Goal: Transaction & Acquisition: Book appointment/travel/reservation

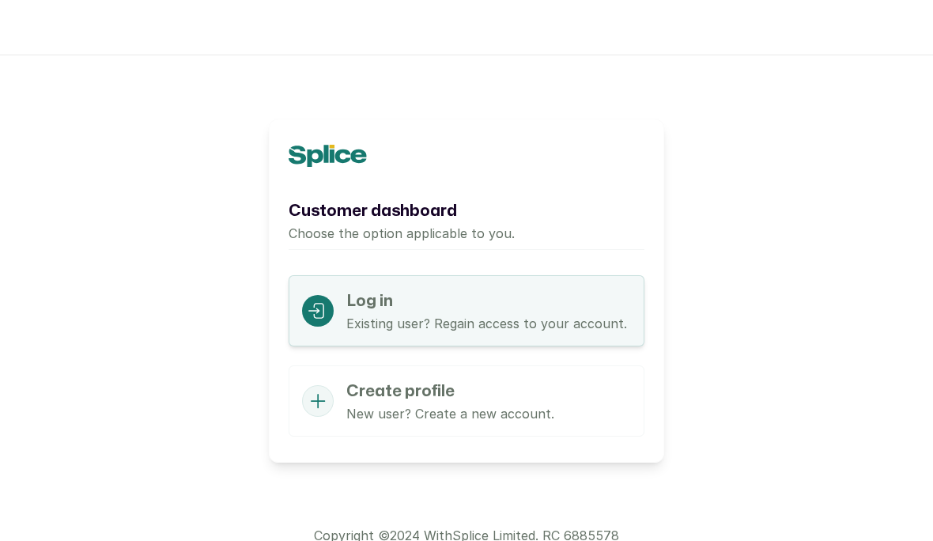
click at [475, 309] on h1 "Log in" at bounding box center [486, 301] width 281 height 25
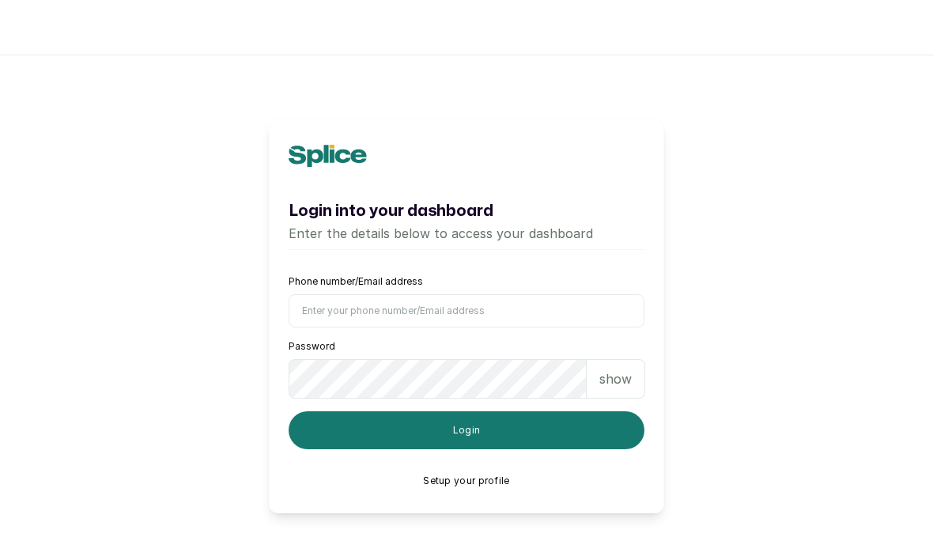
click at [481, 324] on input "Phone number/Email address" at bounding box center [467, 310] width 356 height 33
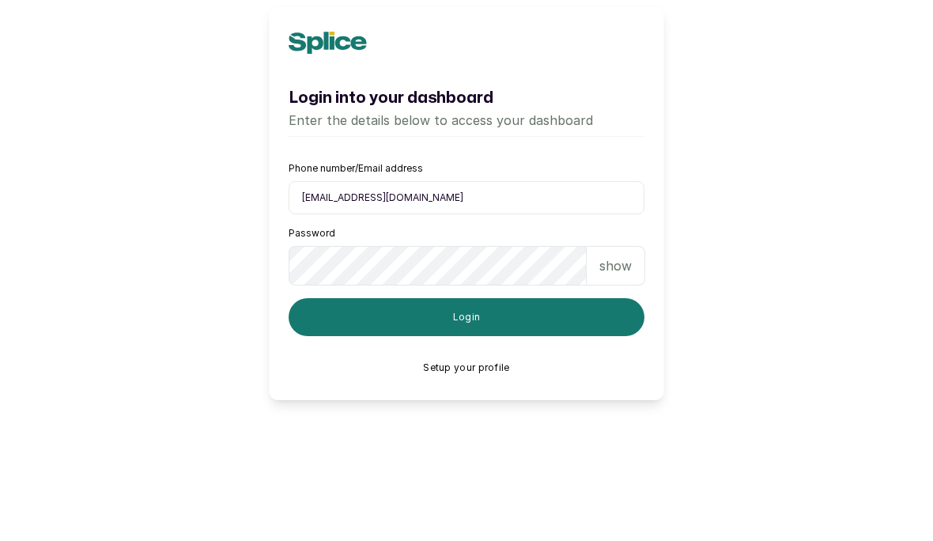
scroll to position [55, 0]
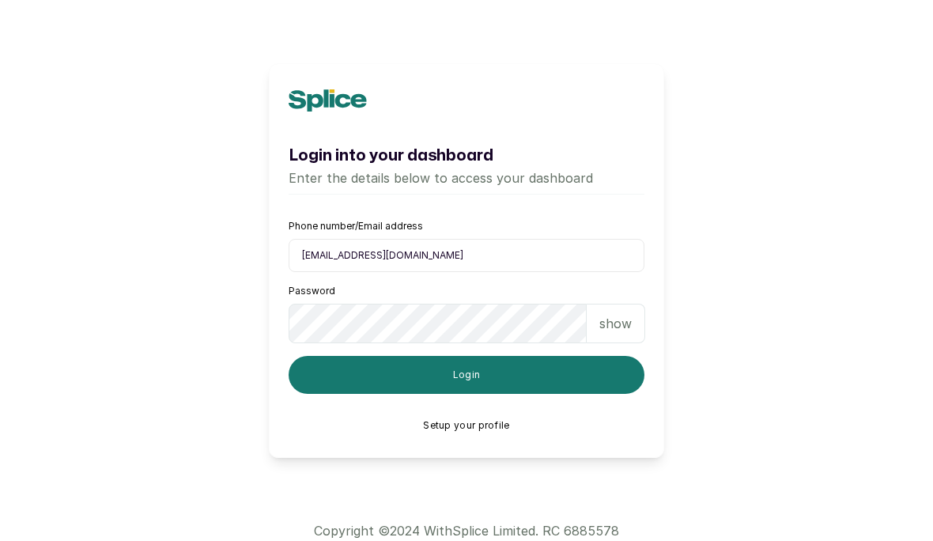
type input "Onibola@hotmail.com"
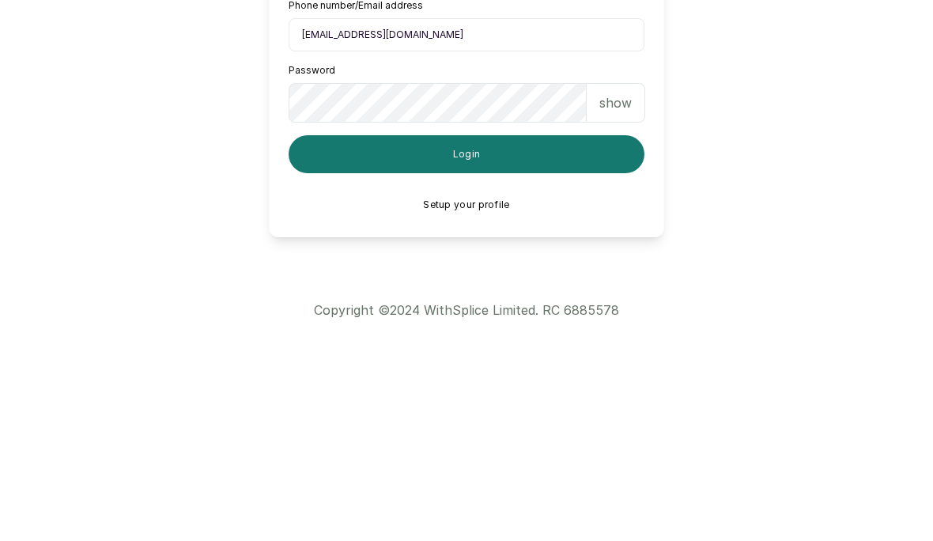
click at [546, 357] on button "Login" at bounding box center [467, 376] width 356 height 38
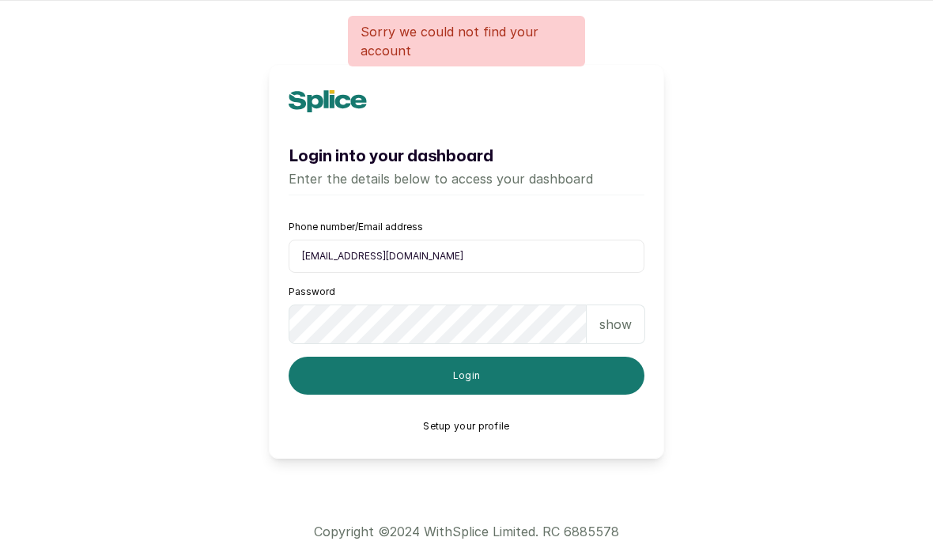
scroll to position [0, 0]
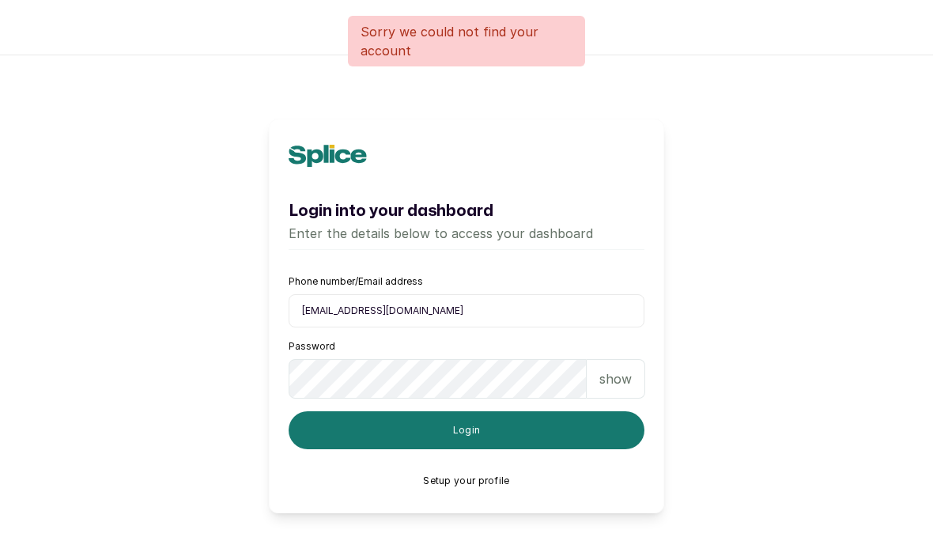
click at [343, 150] on icon at bounding box center [338, 156] width 60 height 22
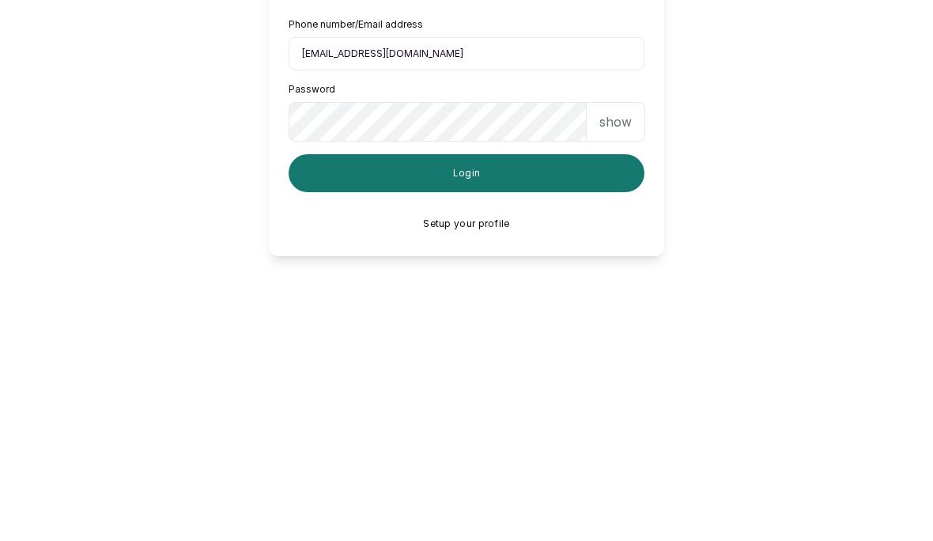
click at [553, 411] on button "Login" at bounding box center [467, 430] width 356 height 38
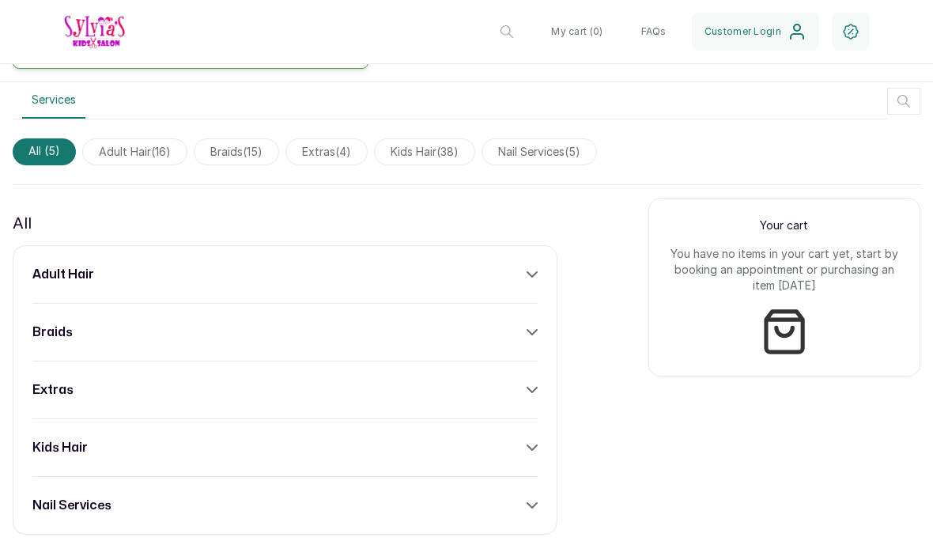
scroll to position [755, 0]
click at [440, 140] on span "kids hair ( 38 )" at bounding box center [424, 153] width 101 height 27
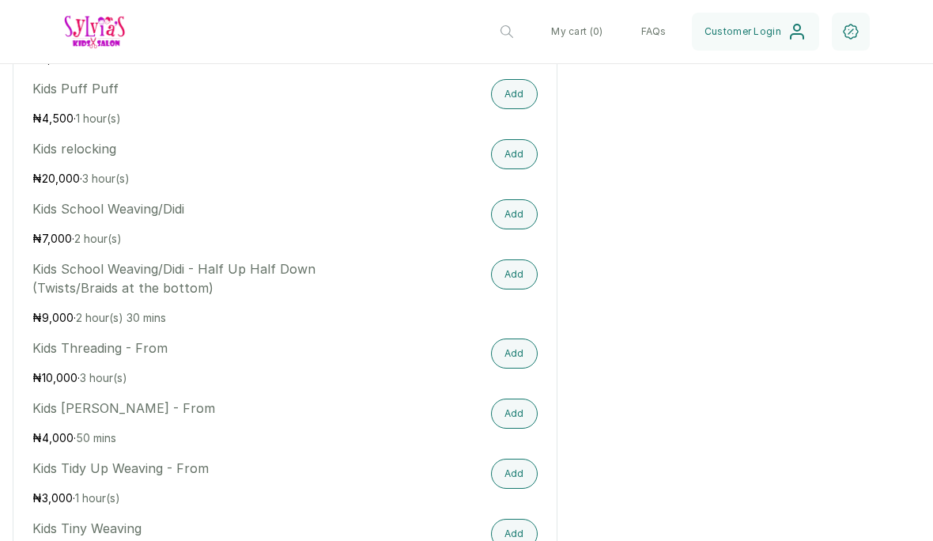
scroll to position [2643, 0]
click at [518, 258] on button "Add" at bounding box center [514, 273] width 47 height 30
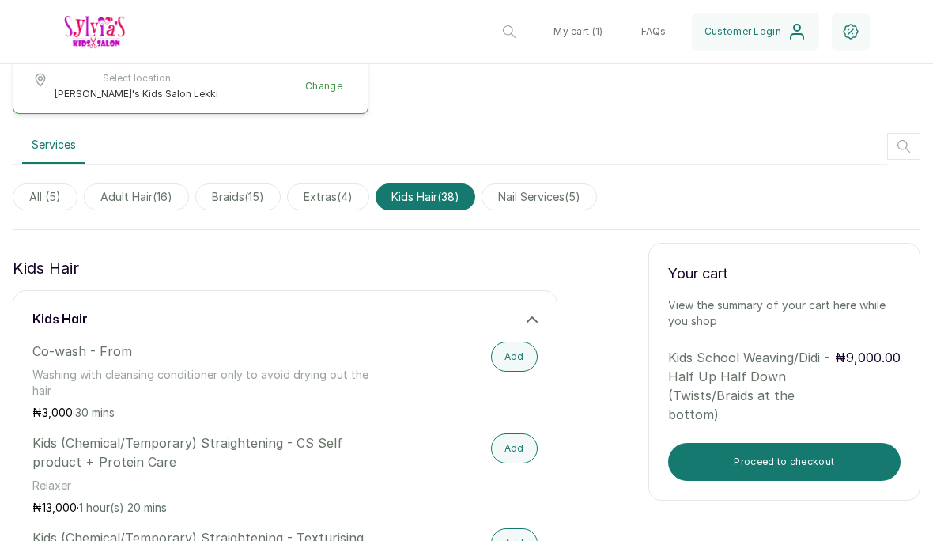
scroll to position [747, 0]
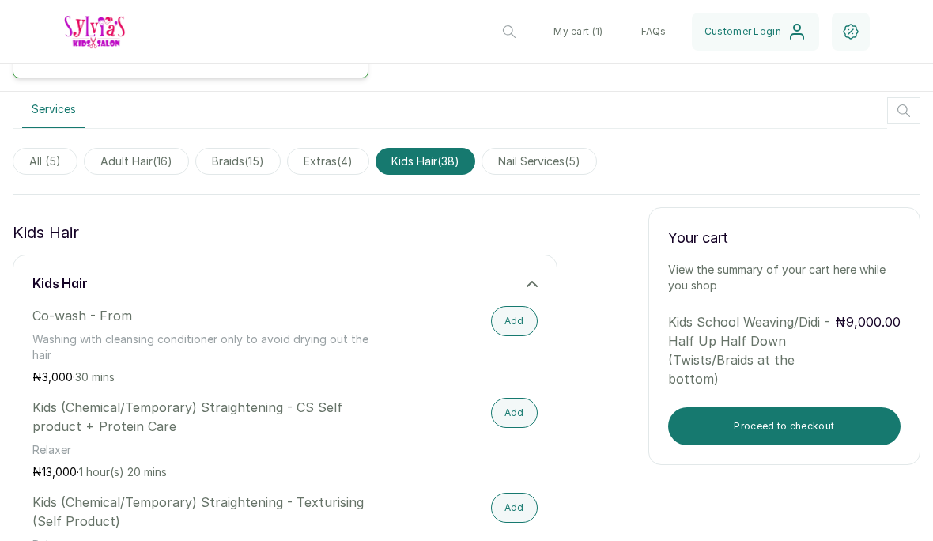
click at [750, 407] on button "Proceed to checkout" at bounding box center [784, 426] width 233 height 38
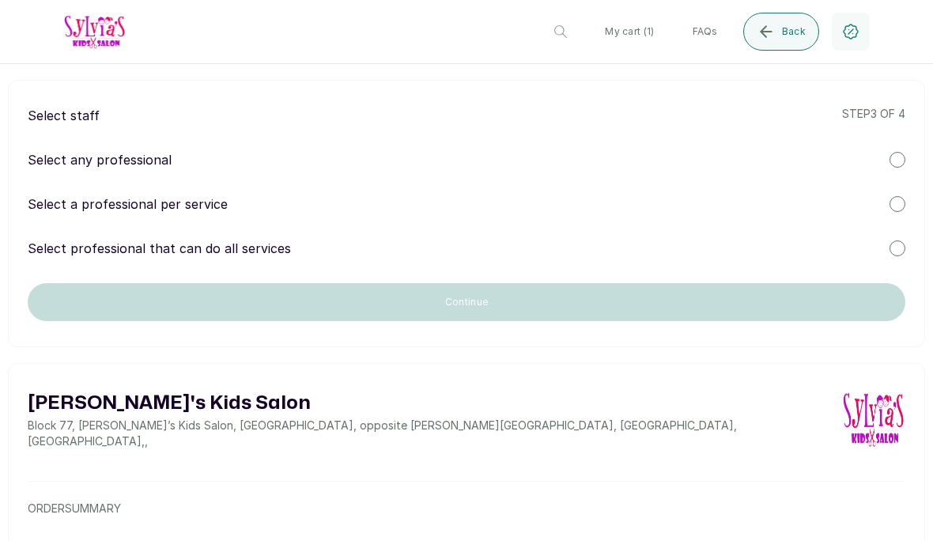
scroll to position [0, 0]
click at [47, 123] on p "Select staff" at bounding box center [64, 115] width 72 height 19
click at [892, 162] on div at bounding box center [898, 160] width 16 height 16
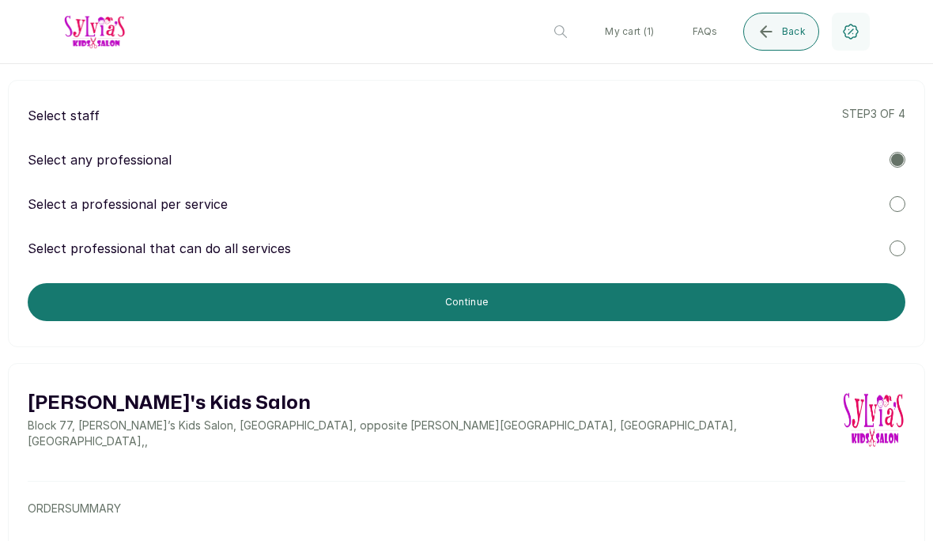
click at [883, 212] on div "Select a professional per service" at bounding box center [467, 204] width 878 height 19
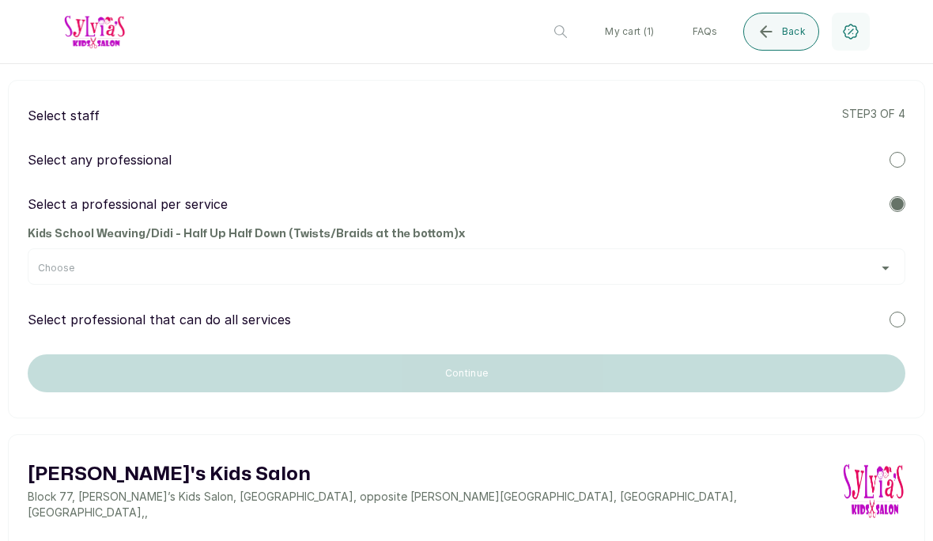
click at [904, 316] on div at bounding box center [898, 320] width 16 height 16
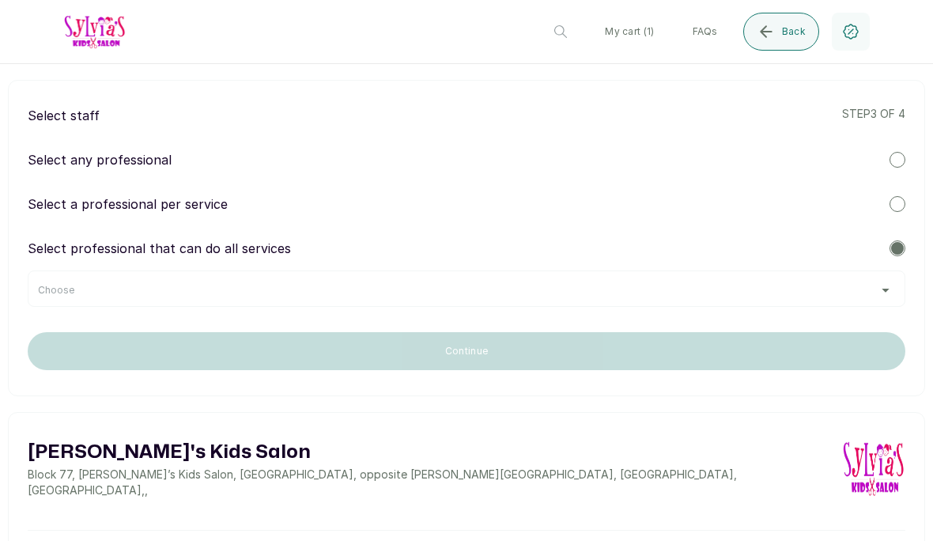
click at [803, 293] on div "Choose" at bounding box center [467, 290] width 858 height 13
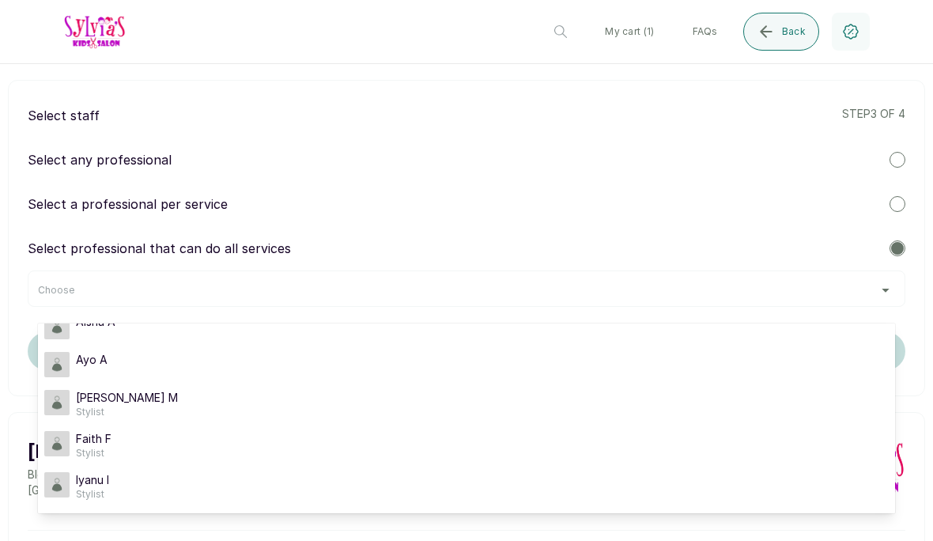
scroll to position [22, 0]
click at [95, 479] on span "Iyanu I" at bounding box center [92, 480] width 33 height 16
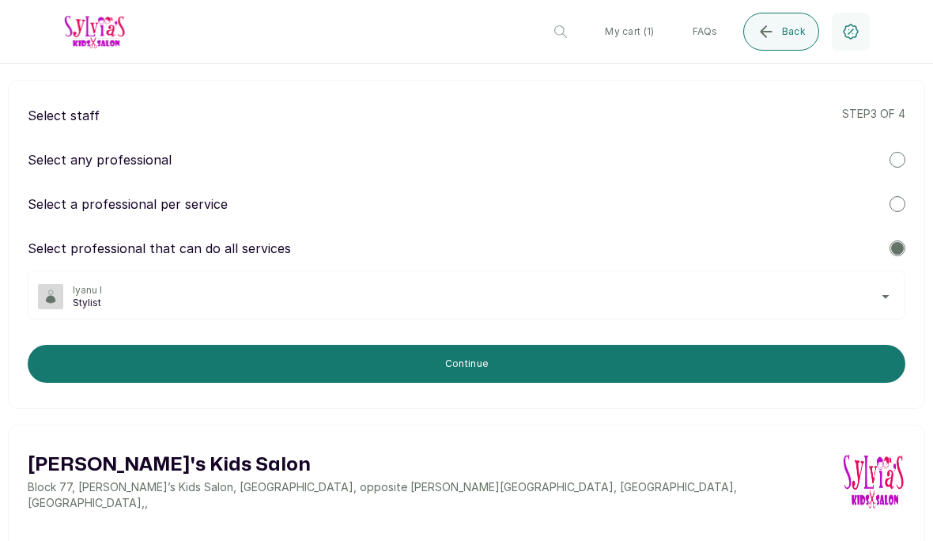
click at [732, 368] on button "Continue" at bounding box center [467, 364] width 878 height 38
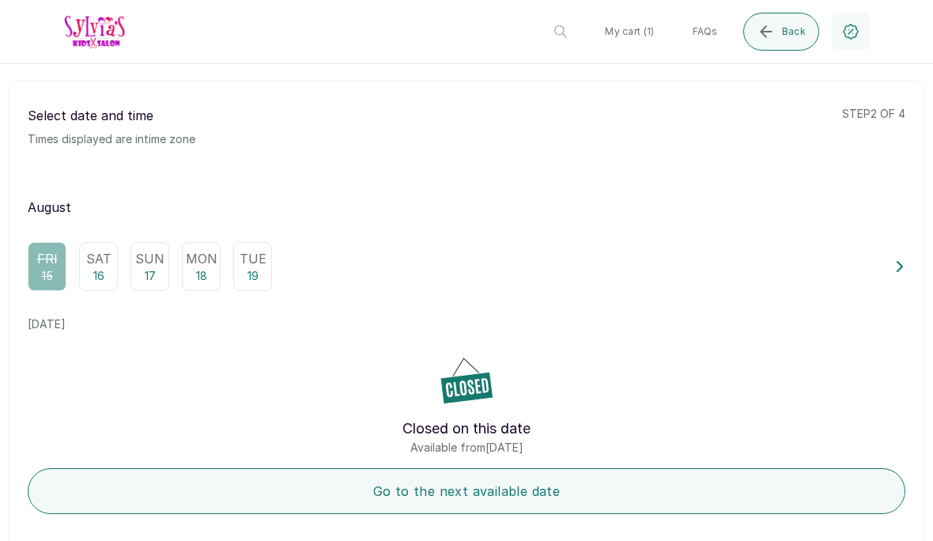
click at [146, 266] on p "Sun" at bounding box center [149, 258] width 29 height 19
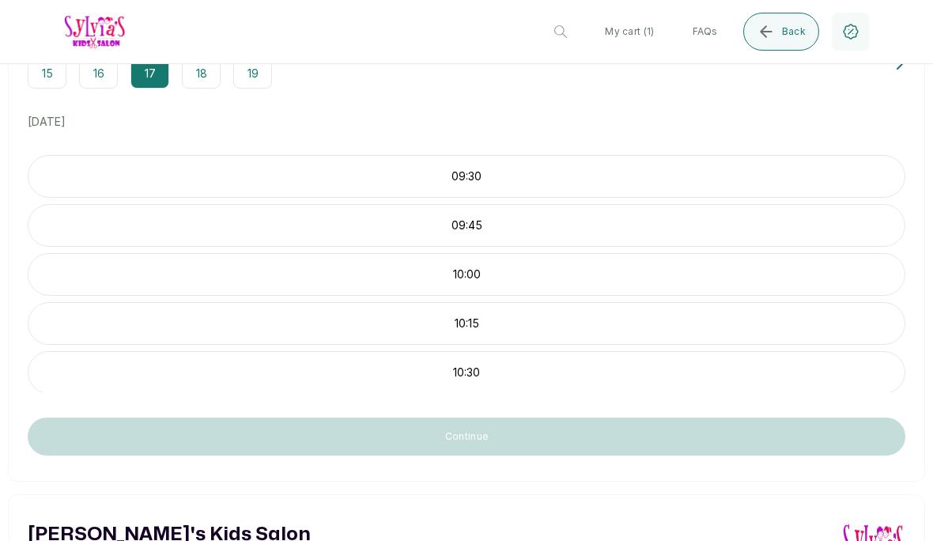
scroll to position [0, 0]
click at [717, 267] on p "10:00" at bounding box center [466, 275] width 877 height 16
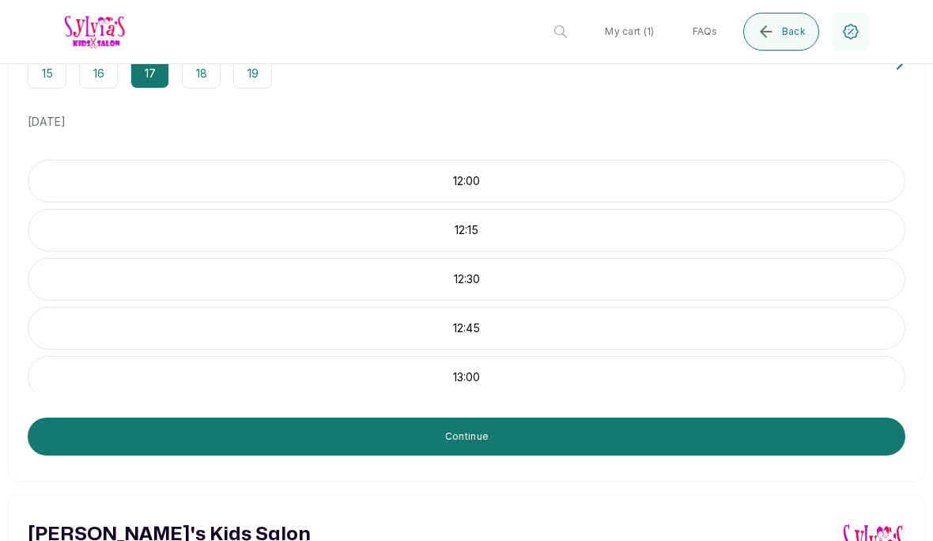
scroll to position [488, 0]
click at [690, 438] on button "Continue" at bounding box center [467, 437] width 878 height 38
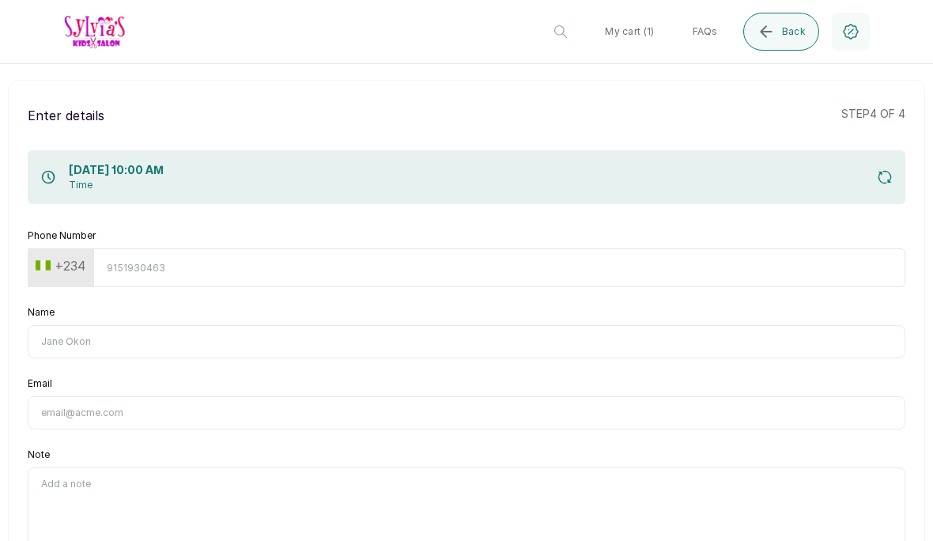
scroll to position [0, 0]
click at [134, 262] on input "Phone Number" at bounding box center [499, 267] width 812 height 39
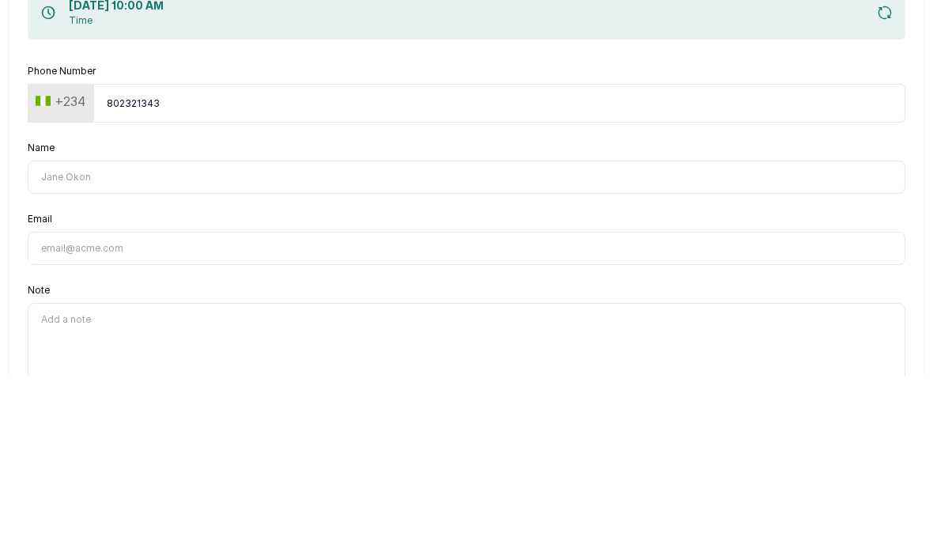
type input "8023213433"
type input "[PERSON_NAME]"
type input "[EMAIL_ADDRESS][DOMAIN_NAME]"
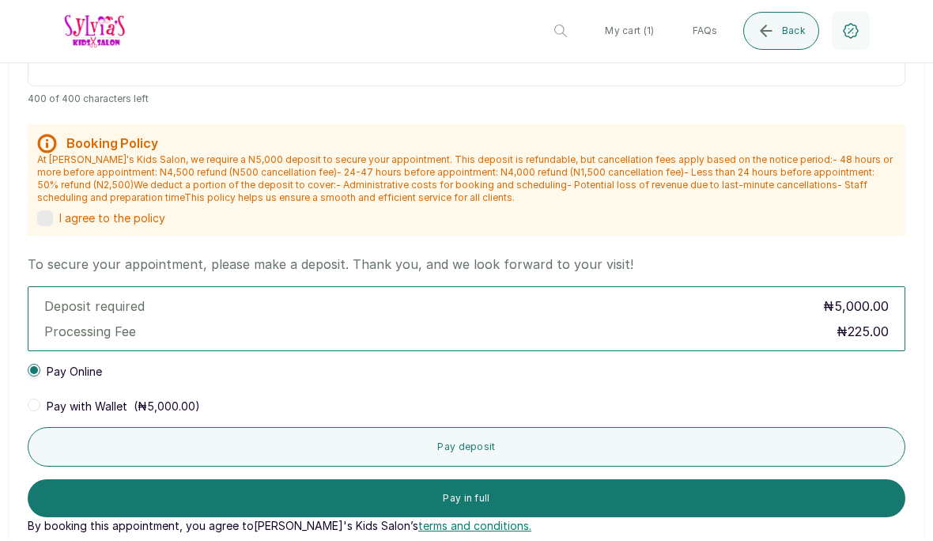
scroll to position [473, 0]
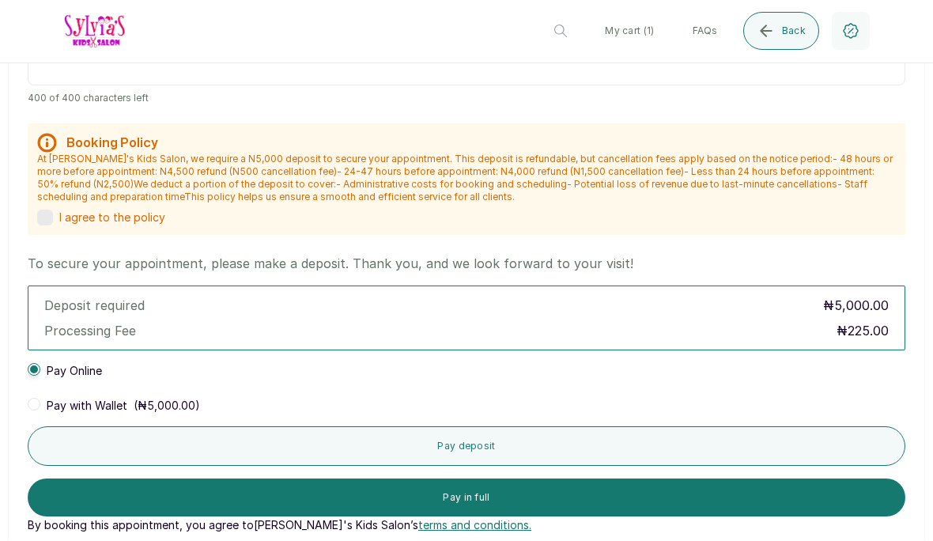
click at [70, 399] on span "Pay with Wallet" at bounding box center [87, 407] width 81 height 16
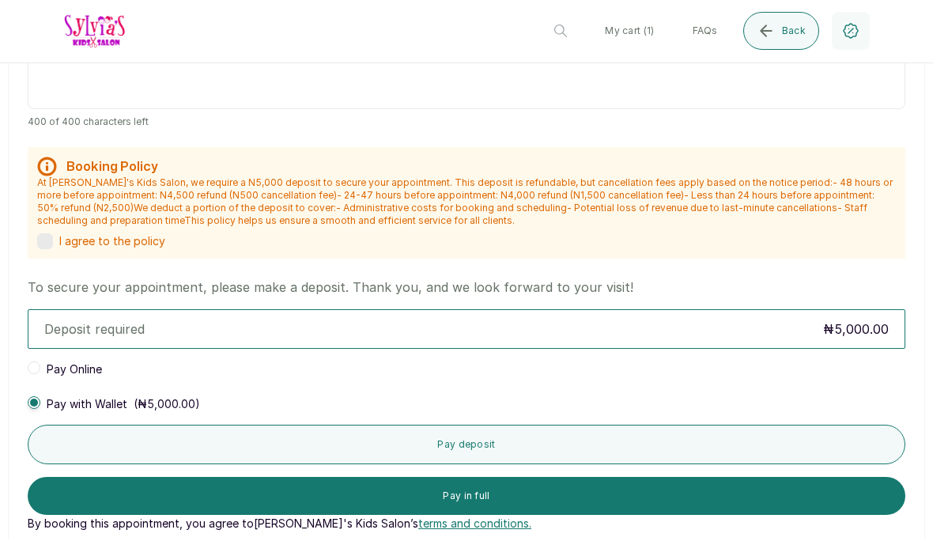
scroll to position [449, 0]
click at [47, 234] on label at bounding box center [45, 242] width 16 height 16
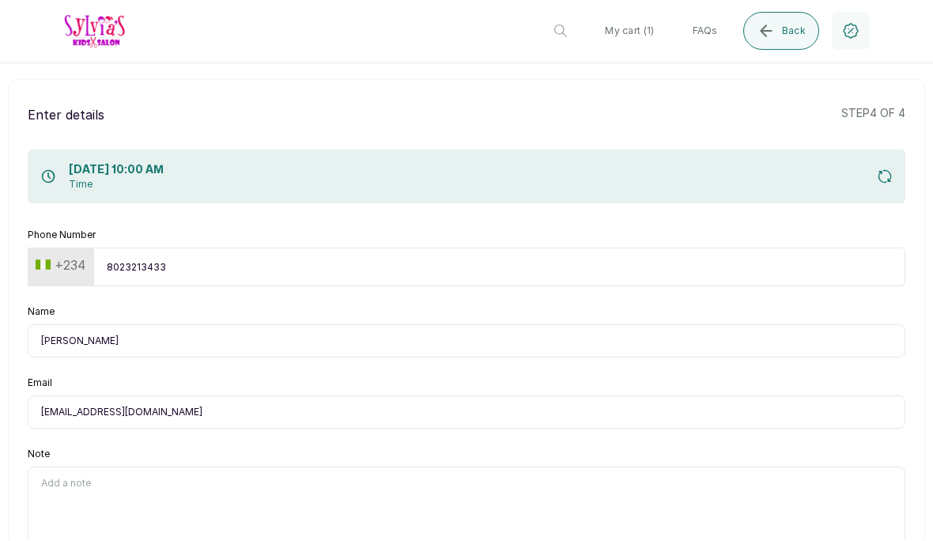
click at [923, 147] on div "Enter details step 4 of 4 [DATE] 10:00 AM Time Phone Number [PHONE_NUMBER] Name…" at bounding box center [467, 544] width 918 height 928
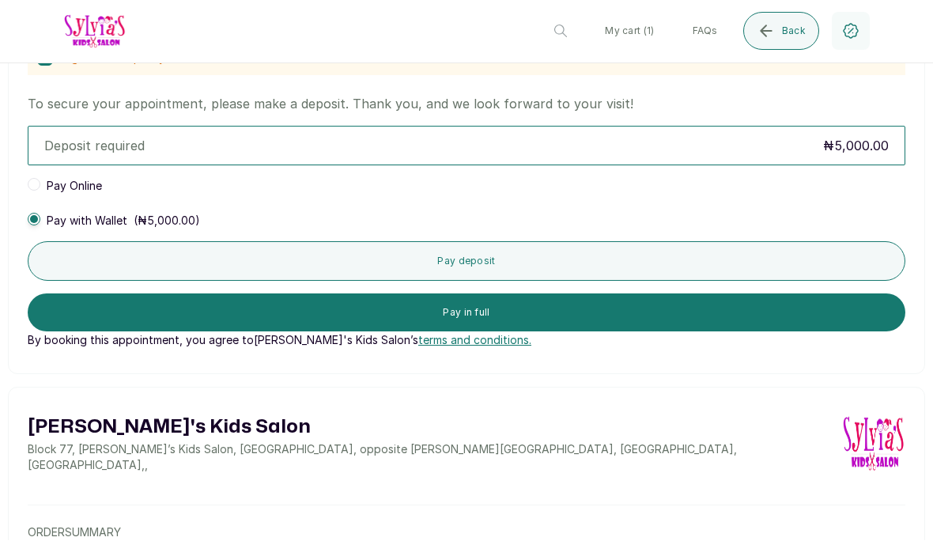
scroll to position [633, 0]
click at [668, 242] on button "Pay deposit" at bounding box center [467, 262] width 878 height 40
click at [32, 214] on span at bounding box center [34, 220] width 13 height 13
click at [29, 214] on span at bounding box center [34, 220] width 13 height 13
click at [686, 242] on button "Pay deposit" at bounding box center [467, 262] width 878 height 40
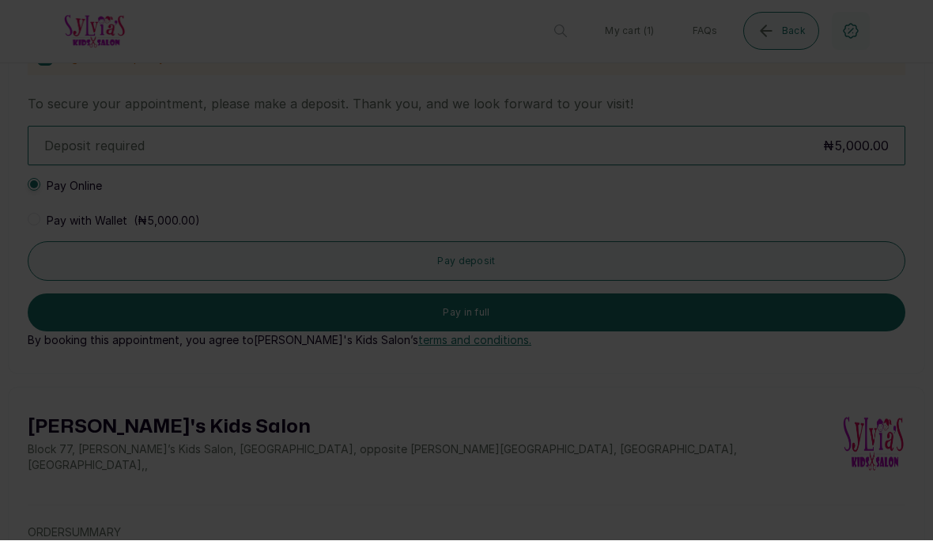
scroll to position [0, 0]
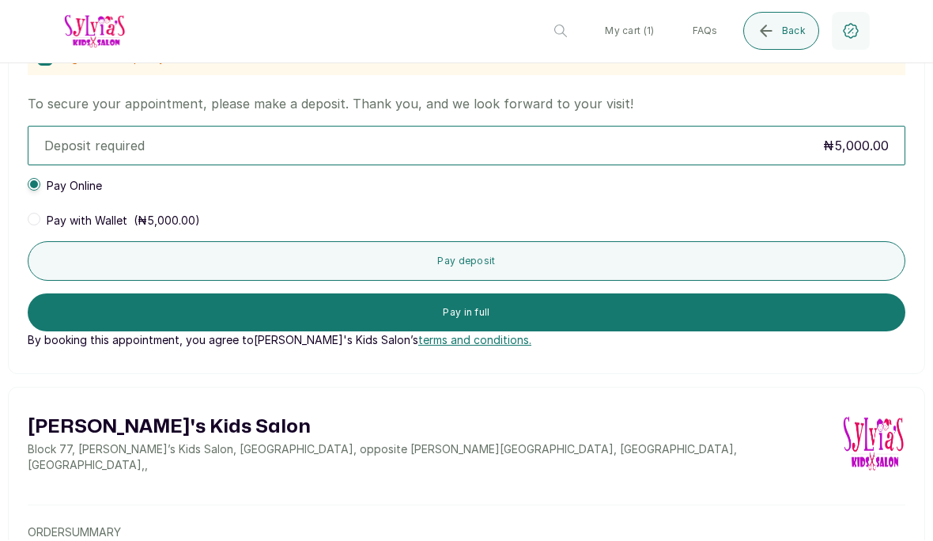
click at [35, 223] on span at bounding box center [34, 220] width 13 height 13
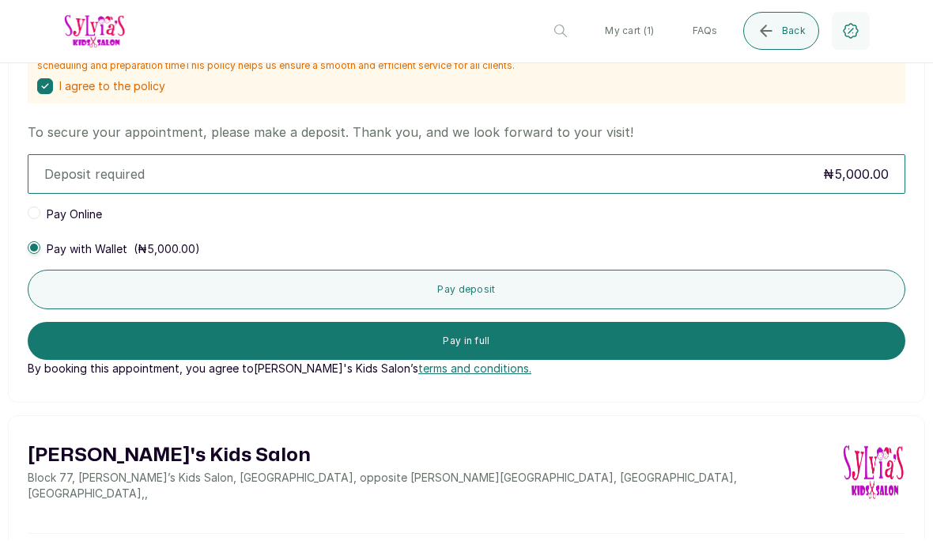
scroll to position [604, 0]
click at [691, 175] on div "Deposit required ₦5,000.00" at bounding box center [466, 174] width 877 height 25
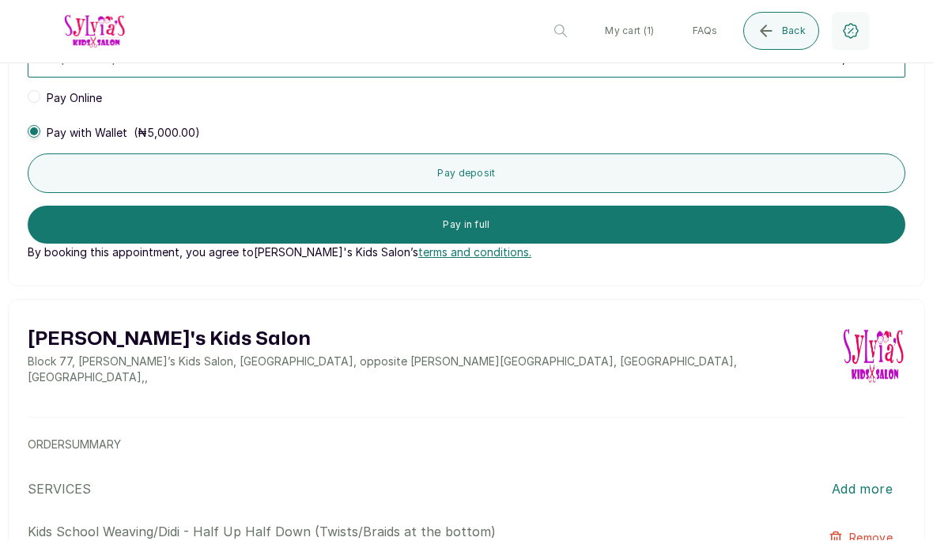
scroll to position [721, 0]
click at [637, 169] on button "Pay deposit" at bounding box center [467, 174] width 878 height 40
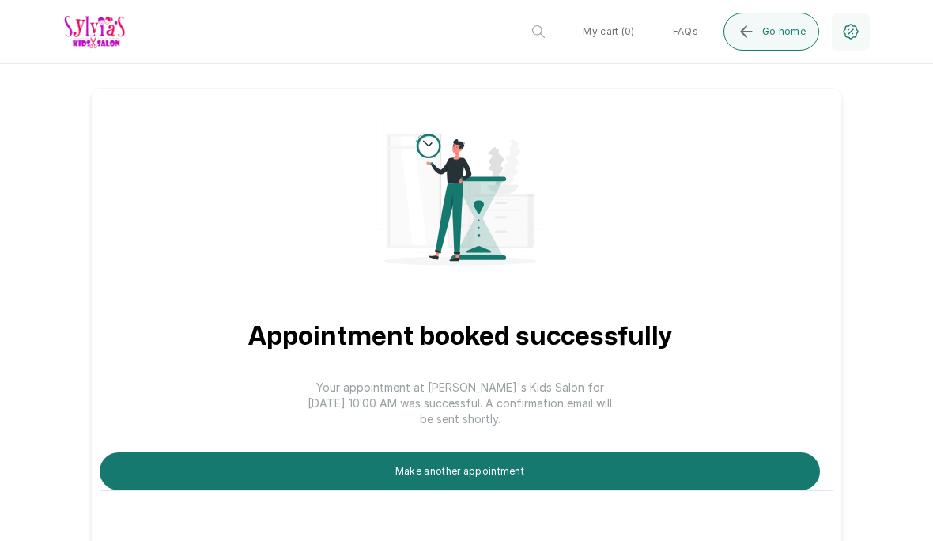
scroll to position [71, 0]
